Goal: Transaction & Acquisition: Obtain resource

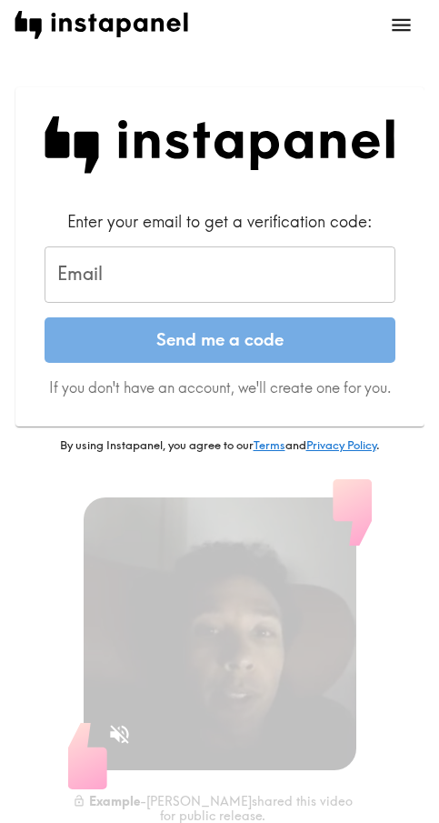
click at [277, 265] on input "Email" at bounding box center [220, 275] width 351 height 56
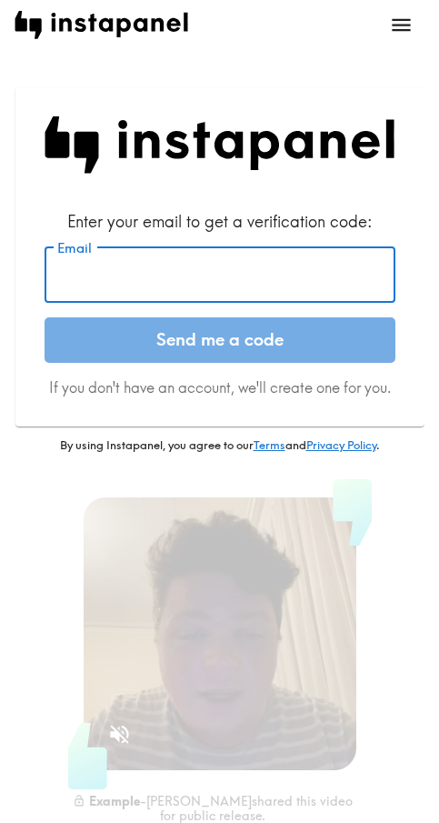
paste input "[EMAIL_ADDRESS][DOMAIN_NAME]"
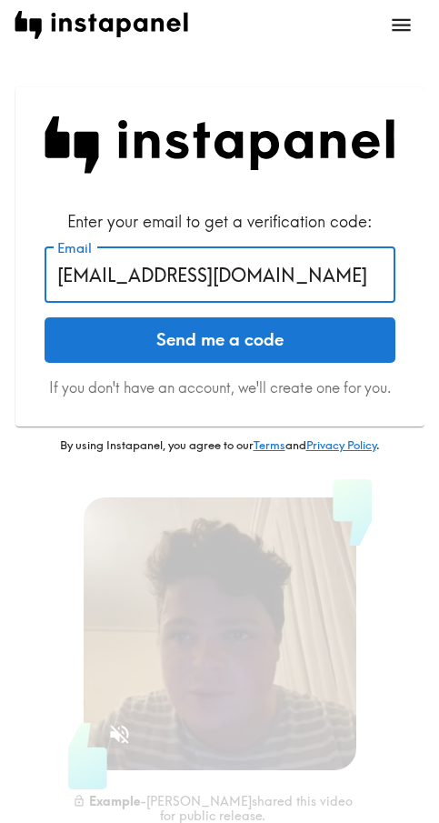
type input "[EMAIL_ADDRESS][DOMAIN_NAME]"
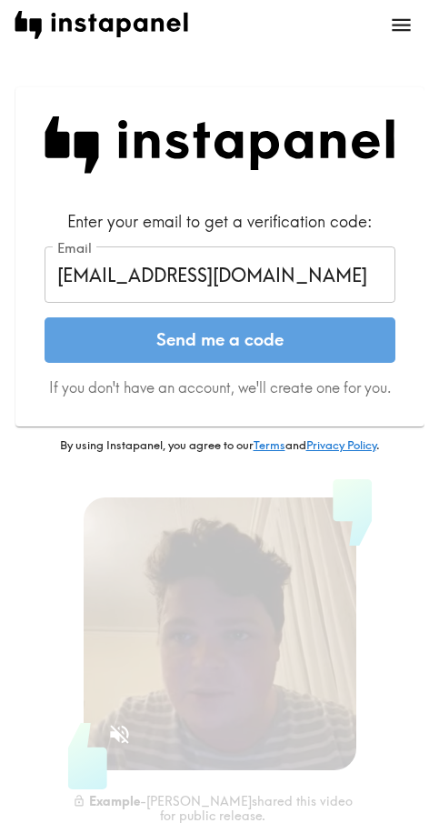
drag, startPoint x: 342, startPoint y: 329, endPoint x: 437, endPoint y: 329, distance: 94.6
click at [342, 329] on button "Send me a code" at bounding box center [220, 339] width 351 height 45
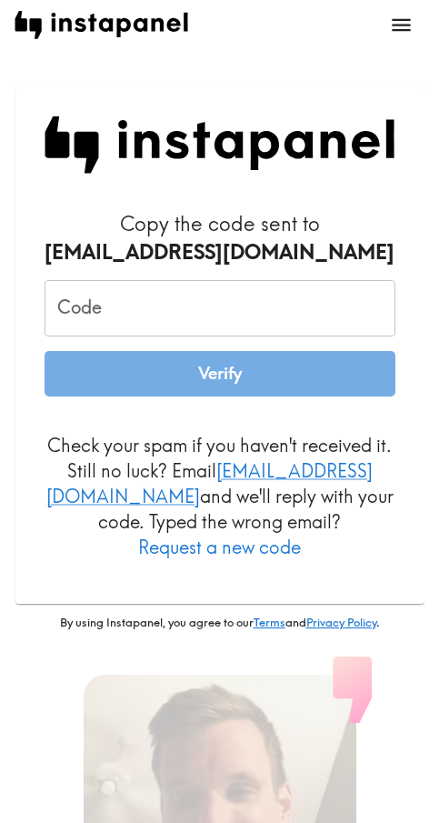
click at [263, 324] on input "Code" at bounding box center [220, 308] width 351 height 56
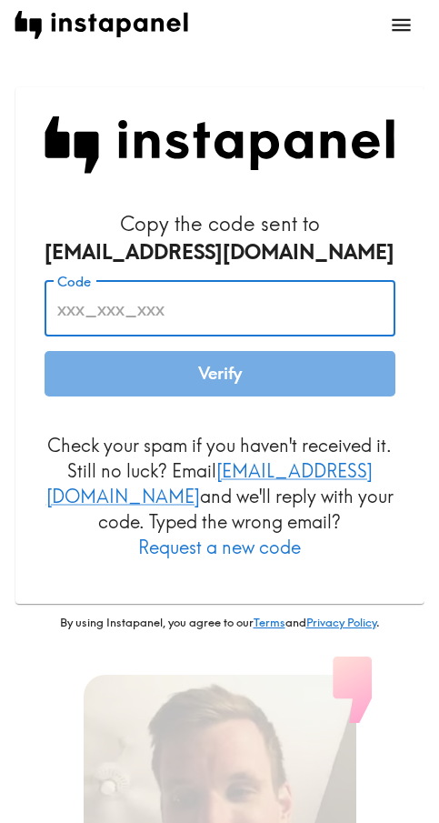
paste input "m63_YtJ_6NK"
type input "m63_YtJ_6NK"
click at [269, 382] on button "Verify" at bounding box center [220, 373] width 351 height 45
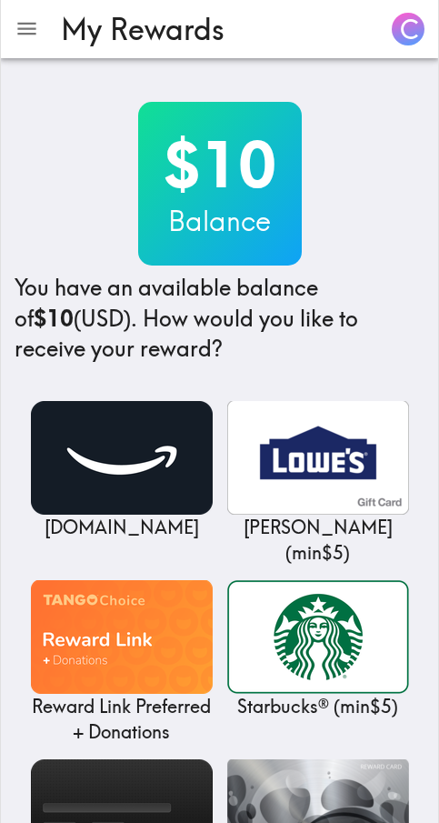
click at [388, 178] on div "$10 Balance You have an available balance of $10 (USD) . How would you like to …" at bounding box center [220, 233] width 410 height 263
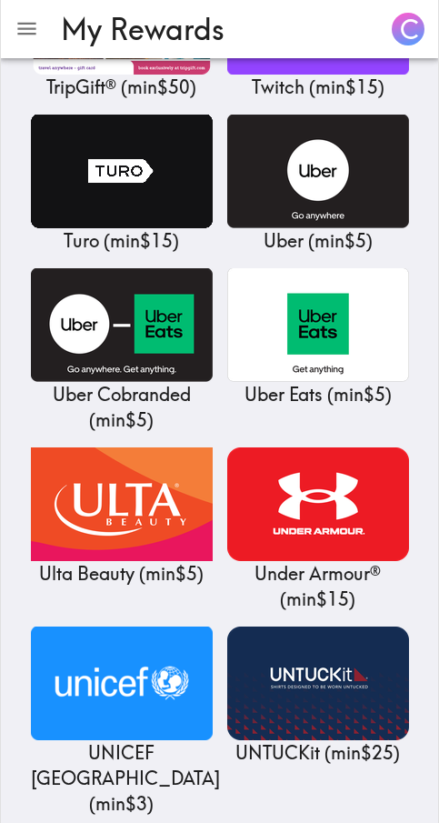
scroll to position [21549, 0]
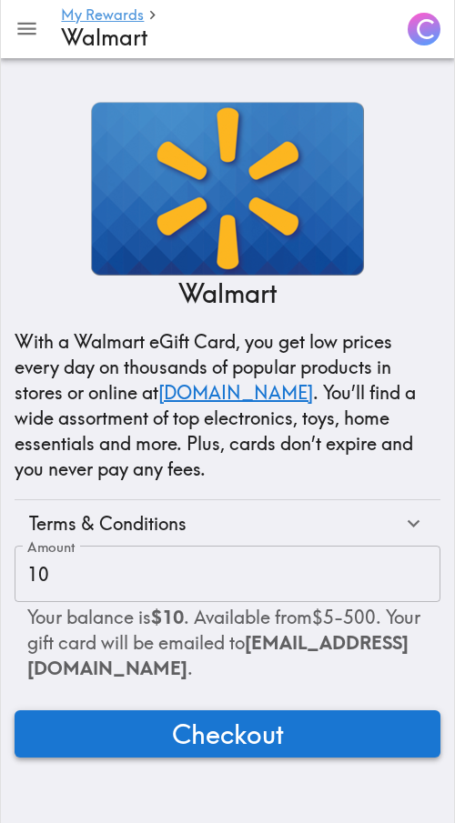
click at [244, 739] on span "Checkout" at bounding box center [228, 734] width 112 height 36
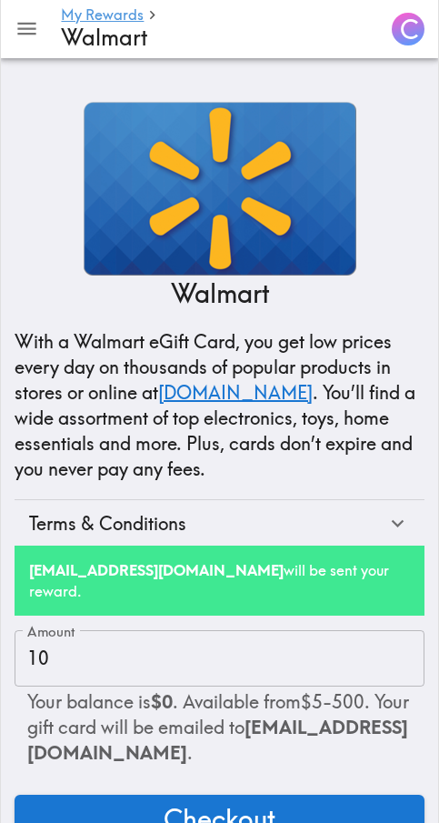
click at [368, 90] on div "Walmart With a Walmart eGift Card, you get low prices every day on thousands of…" at bounding box center [219, 464] width 439 height 755
